Goal: Task Accomplishment & Management: Manage account settings

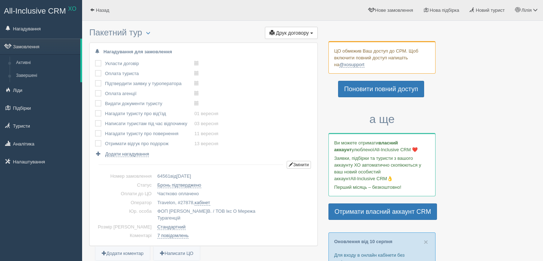
scroll to position [776, 0]
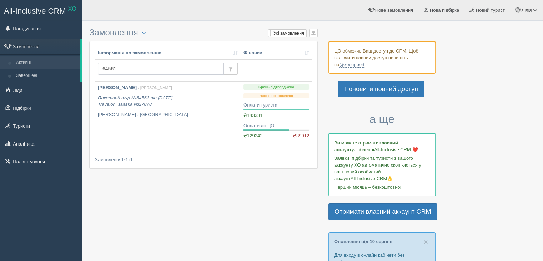
click at [116, 65] on input "64561" at bounding box center [161, 69] width 126 height 12
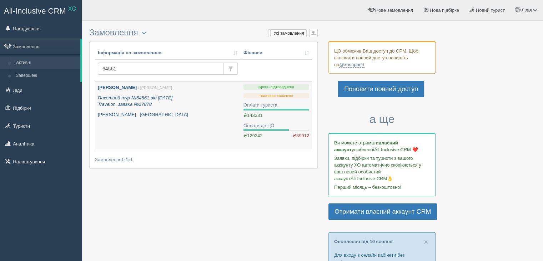
click at [143, 106] on icon "Пакетний тур №64561 від 04.12.2024 Travelon, заявка №27878" at bounding box center [135, 101] width 75 height 12
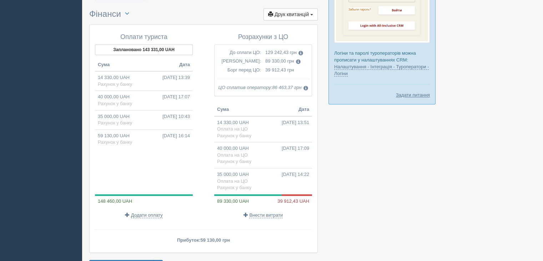
scroll to position [782, 0]
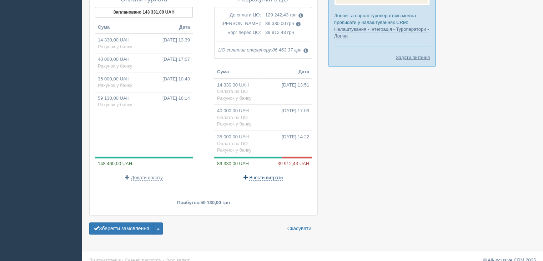
click at [272, 175] on span "Внести витрати" at bounding box center [266, 178] width 34 height 6
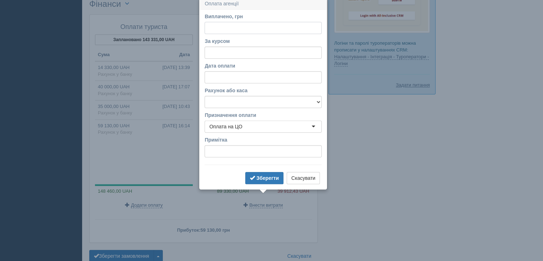
scroll to position [752, 0]
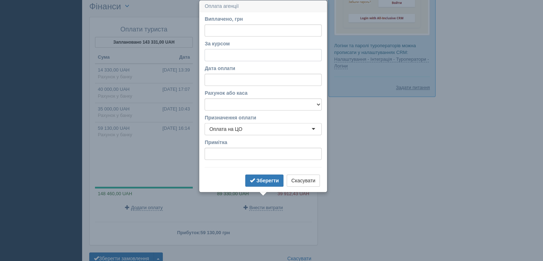
click at [225, 53] on input "За курсом" at bounding box center [263, 55] width 117 height 12
type input "49"
click at [243, 29] on input "Виплачено, грн" at bounding box center [263, 30] width 117 height 12
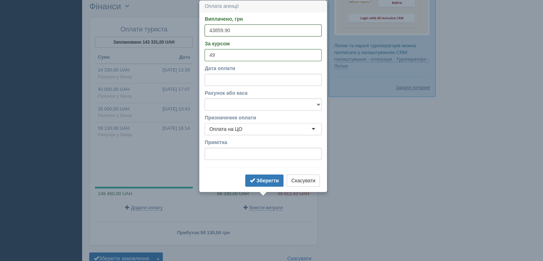
type input "43859.90"
click at [246, 105] on select "Готівка Картка Рахунок у банку" at bounding box center [263, 104] width 117 height 12
select select "1166"
click at [205, 98] on select "Готівка Картка Рахунок у банку" at bounding box center [263, 104] width 117 height 12
click at [257, 180] on b "Зберегти" at bounding box center [268, 181] width 23 height 6
